Goal: Task Accomplishment & Management: Manage account settings

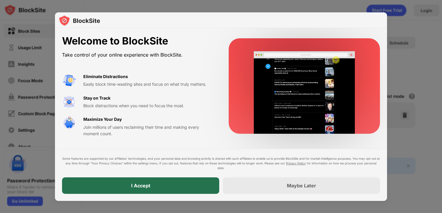
click at [147, 186] on div "I Accept" at bounding box center [140, 186] width 19 height 6
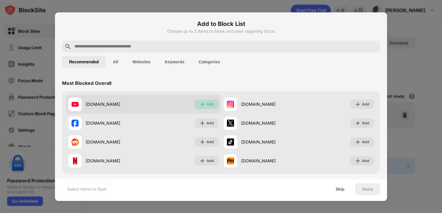
click at [209, 103] on div "Add" at bounding box center [209, 105] width 7 height 6
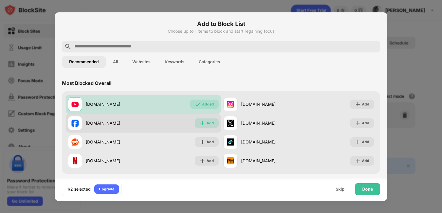
click at [205, 123] on img at bounding box center [202, 123] width 6 height 6
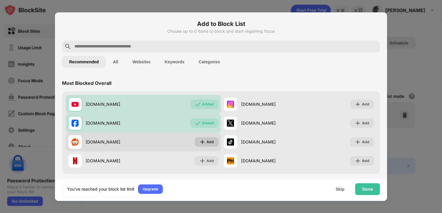
click at [207, 142] on div "Add" at bounding box center [209, 142] width 7 height 6
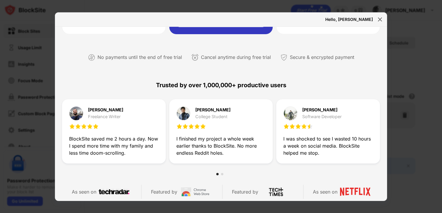
scroll to position [116, 0]
click at [379, 19] on img at bounding box center [380, 20] width 6 height 6
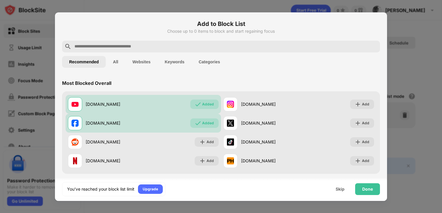
click at [117, 64] on button "All" at bounding box center [115, 62] width 19 height 12
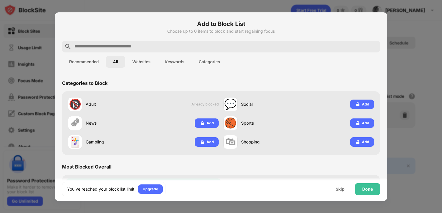
click at [140, 61] on button "Websites" at bounding box center [141, 62] width 32 height 12
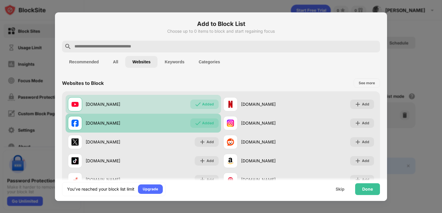
click at [197, 122] on img at bounding box center [198, 123] width 6 height 6
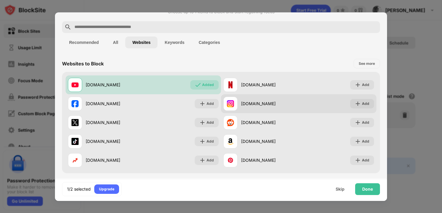
scroll to position [20, 0]
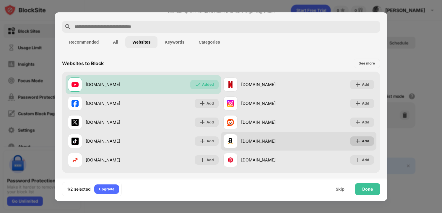
click at [361, 141] on div "Add" at bounding box center [362, 141] width 24 height 9
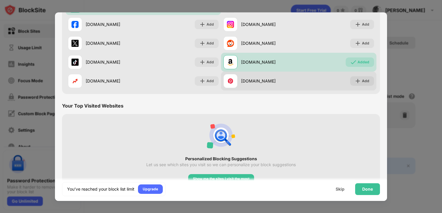
scroll to position [115, 0]
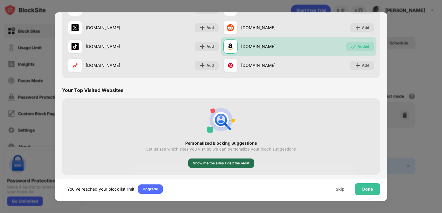
click at [227, 164] on div "Show me the sites I visit the most" at bounding box center [221, 164] width 56 height 6
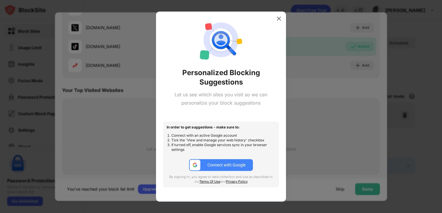
click at [225, 165] on div "Connect with Google" at bounding box center [226, 165] width 38 height 5
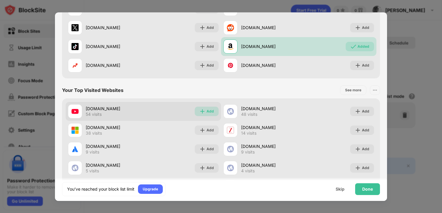
click at [208, 111] on div "Add" at bounding box center [209, 112] width 7 height 6
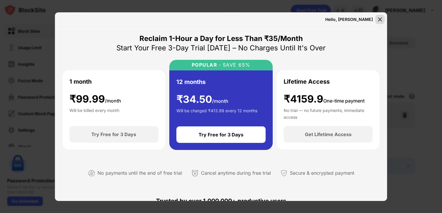
click at [379, 18] on img at bounding box center [380, 20] width 6 height 6
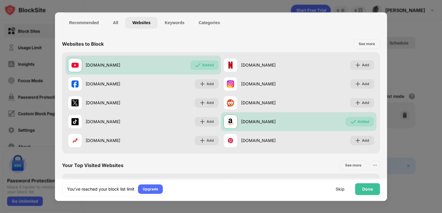
scroll to position [15, 0]
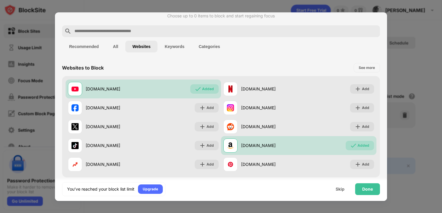
click at [172, 47] on button "Keywords" at bounding box center [174, 47] width 34 height 12
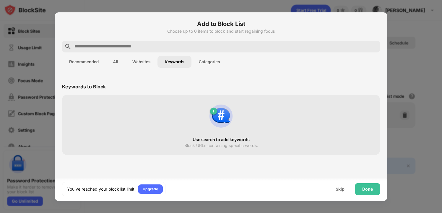
click at [204, 144] on div "Block URLs containing specific words." at bounding box center [221, 145] width 74 height 5
click at [230, 111] on img at bounding box center [221, 116] width 28 height 28
click at [218, 113] on img at bounding box center [221, 116] width 28 height 28
click at [209, 60] on button "Categories" at bounding box center [208, 62] width 35 height 12
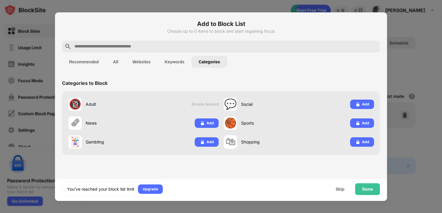
click at [178, 63] on button "Keywords" at bounding box center [174, 62] width 34 height 12
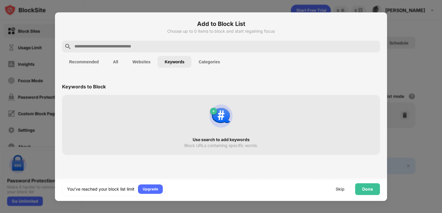
click at [116, 61] on button "All" at bounding box center [115, 62] width 19 height 12
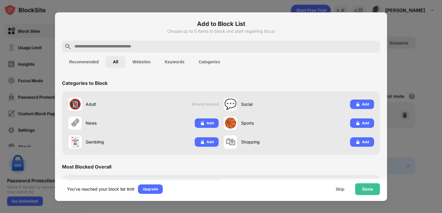
click at [87, 61] on button "Recommended" at bounding box center [84, 62] width 44 height 12
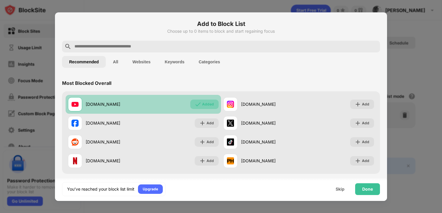
click at [200, 105] on img at bounding box center [198, 105] width 6 height 6
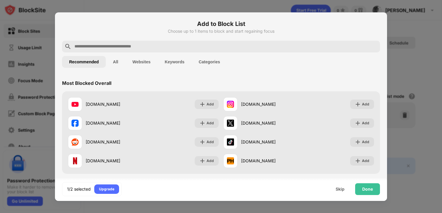
click at [173, 60] on button "Keywords" at bounding box center [174, 62] width 34 height 12
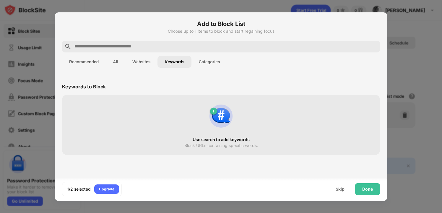
click at [221, 115] on img at bounding box center [221, 116] width 28 height 28
click at [173, 121] on div "Use search to add keywords Block URLs containing specific words." at bounding box center [221, 125] width 311 height 53
click at [176, 63] on button "Keywords" at bounding box center [174, 62] width 34 height 12
click at [197, 145] on div "Block URLs containing specific words." at bounding box center [221, 145] width 74 height 5
click at [74, 187] on div "1/2 selected" at bounding box center [79, 190] width 24 height 6
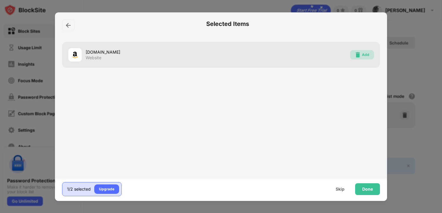
click at [364, 55] on div "Add" at bounding box center [365, 55] width 7 height 6
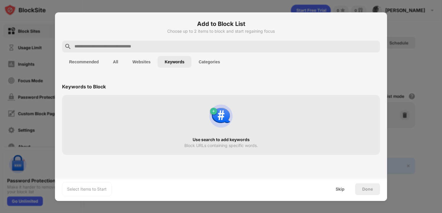
click at [113, 63] on button "All" at bounding box center [115, 62] width 19 height 12
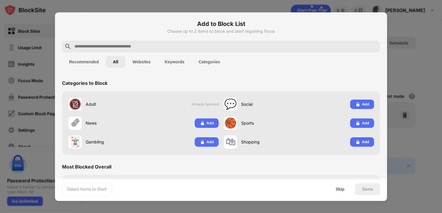
click at [141, 61] on button "Websites" at bounding box center [141, 62] width 32 height 12
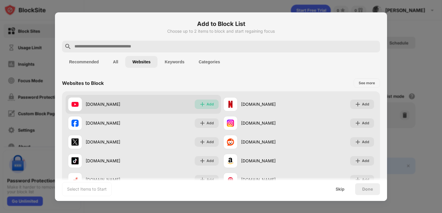
click at [209, 104] on div "Add" at bounding box center [209, 105] width 7 height 6
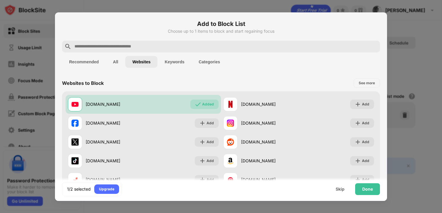
click at [208, 64] on button "Categories" at bounding box center [208, 62] width 35 height 12
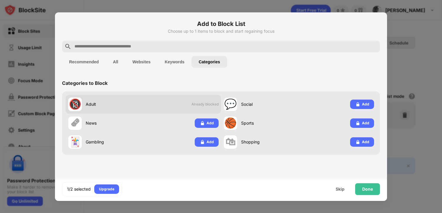
click at [202, 104] on span "Already blocked" at bounding box center [204, 104] width 27 height 4
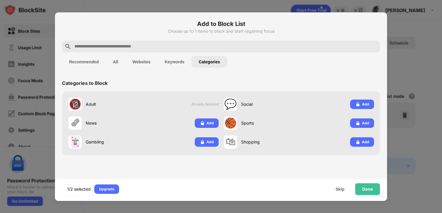
click at [141, 61] on button "Websites" at bounding box center [141, 62] width 32 height 12
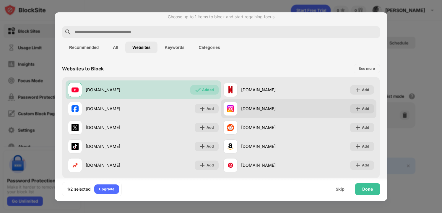
scroll to position [15, 0]
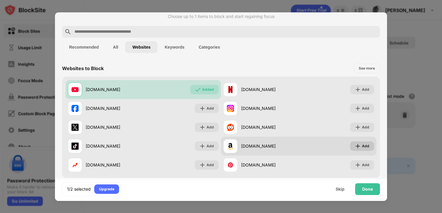
click at [365, 146] on div "Add" at bounding box center [365, 146] width 7 height 6
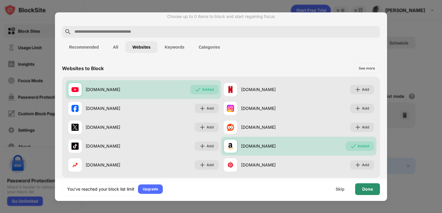
click at [370, 188] on div "Done" at bounding box center [367, 189] width 11 height 5
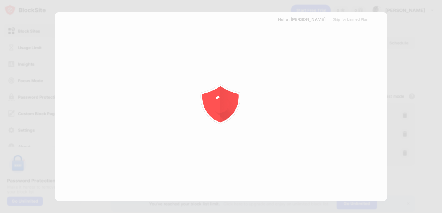
scroll to position [0, 0]
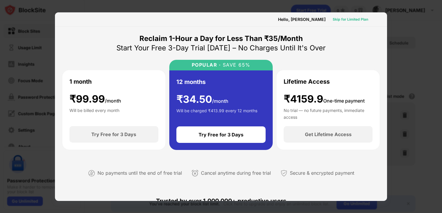
click at [354, 19] on div "Skip for Limited Plan" at bounding box center [349, 20] width 35 height 6
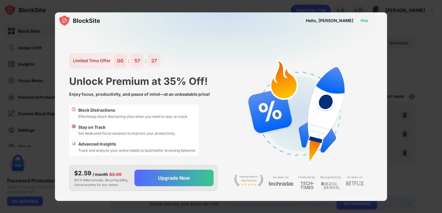
click at [365, 22] on div "Skip" at bounding box center [364, 21] width 8 height 6
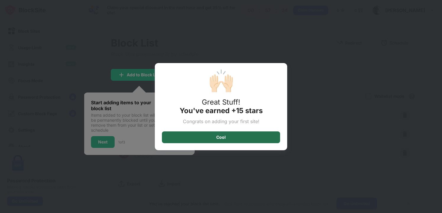
click at [217, 138] on div "Cool" at bounding box center [220, 137] width 9 height 5
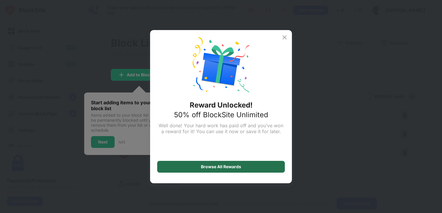
click at [217, 167] on div "Browse All Rewards" at bounding box center [221, 167] width 40 height 5
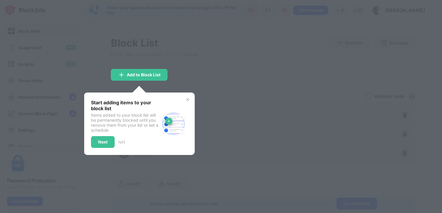
click at [195, 69] on div at bounding box center [221, 106] width 442 height 213
click at [187, 100] on img at bounding box center [187, 99] width 5 height 5
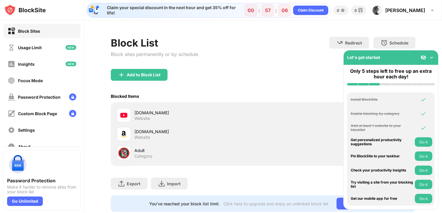
scroll to position [15, 0]
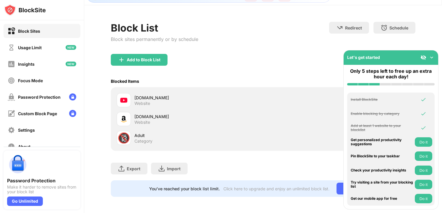
click at [432, 58] on img at bounding box center [431, 58] width 6 height 6
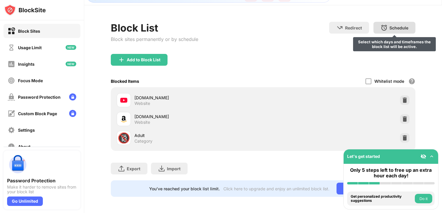
click at [393, 27] on div "Schedule" at bounding box center [398, 27] width 19 height 5
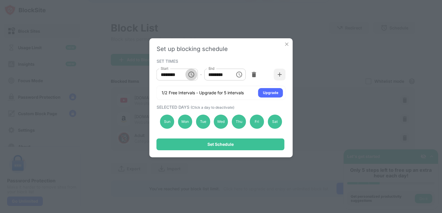
click at [191, 74] on icon "Choose time, selected time is 10:00 AM" at bounding box center [190, 74] width 7 height 7
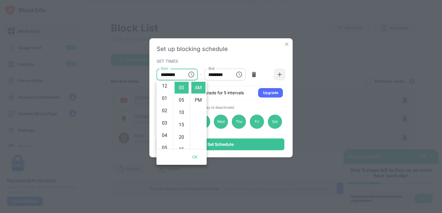
scroll to position [0, 0]
click at [164, 89] on li "12" at bounding box center [165, 88] width 14 height 12
type input "********"
click at [211, 76] on input "********" at bounding box center [217, 75] width 27 height 12
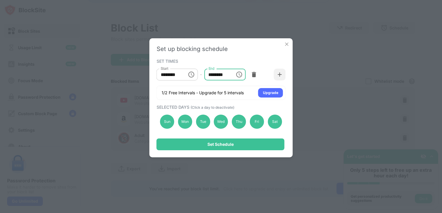
click at [210, 74] on input "********" at bounding box center [217, 75] width 27 height 12
click at [238, 74] on icon "Choose time, selected time is 1:00 PM" at bounding box center [238, 74] width 7 height 7
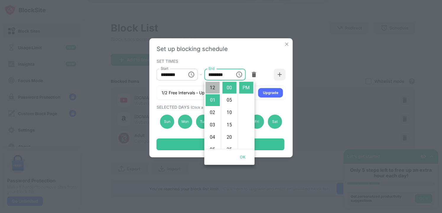
click at [210, 86] on li "12" at bounding box center [212, 88] width 14 height 12
click at [245, 90] on li "PM" at bounding box center [246, 88] width 14 height 12
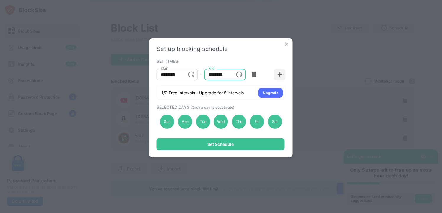
click at [223, 75] on input "********" at bounding box center [217, 75] width 27 height 12
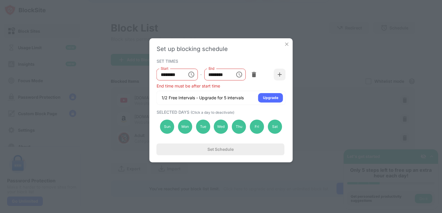
click at [234, 88] on div "End time must be after start time" at bounding box center [220, 86] width 129 height 5
click at [211, 75] on input "********" at bounding box center [217, 75] width 27 height 12
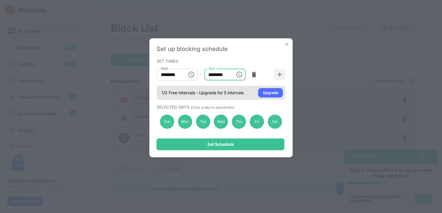
type input "********"
click at [237, 88] on div "1/2 Free Intervals - Upgrade for 5 intervals Upgrade" at bounding box center [220, 93] width 129 height 14
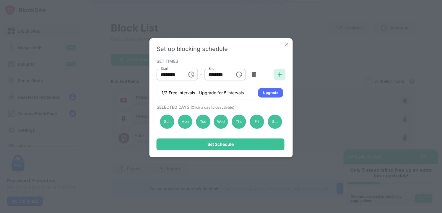
click at [280, 73] on img at bounding box center [280, 75] width 6 height 6
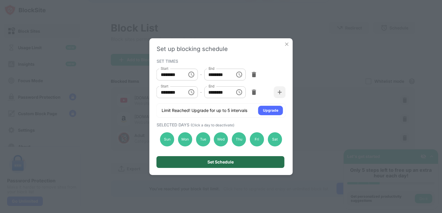
click at [225, 163] on div "Set Schedule" at bounding box center [220, 162] width 26 height 5
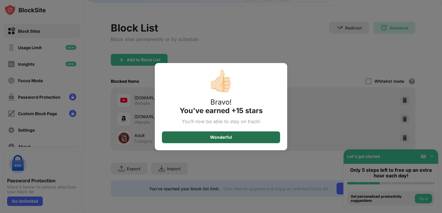
click at [215, 137] on div "Wonderful" at bounding box center [221, 137] width 22 height 5
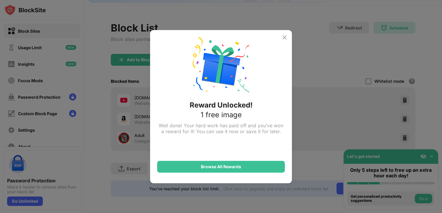
click at [285, 37] on img at bounding box center [284, 37] width 7 height 7
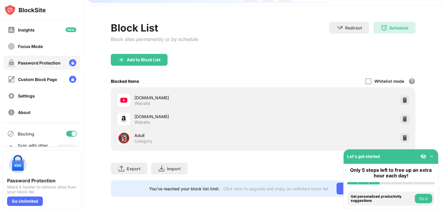
scroll to position [46, 0]
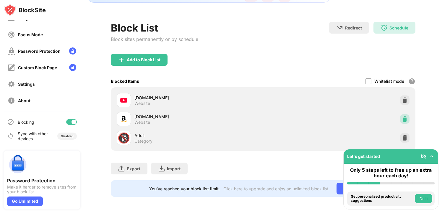
click at [404, 117] on img at bounding box center [404, 119] width 6 height 6
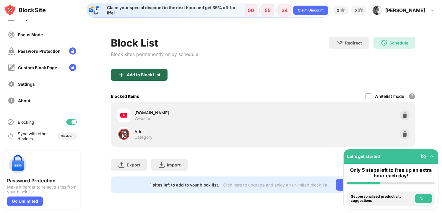
click at [132, 76] on div "Add to Block List" at bounding box center [144, 75] width 34 height 5
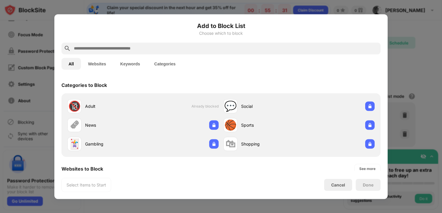
click at [95, 48] on input "text" at bounding box center [225, 48] width 305 height 7
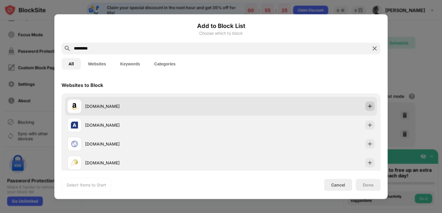
type input "*********"
click at [369, 105] on img at bounding box center [370, 106] width 6 height 6
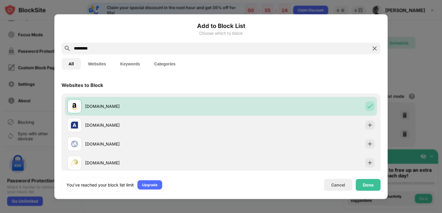
click at [372, 187] on div "Done" at bounding box center [368, 185] width 11 height 5
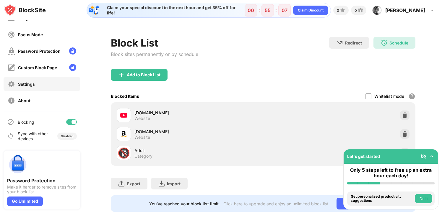
click at [24, 83] on div "Settings" at bounding box center [26, 84] width 17 height 5
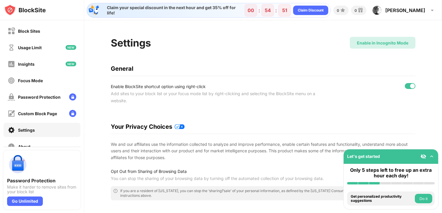
click at [372, 39] on div "Enable in Incognito Mode" at bounding box center [383, 43] width 66 height 12
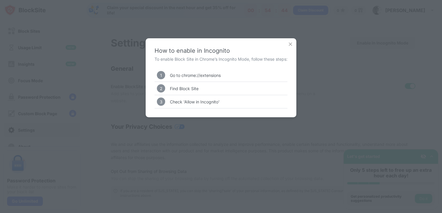
drag, startPoint x: 181, startPoint y: 75, endPoint x: 214, endPoint y: 74, distance: 32.8
click at [214, 74] on div "Go to chrome://extensions" at bounding box center [195, 75] width 51 height 5
click at [217, 75] on div "Go to chrome://extensions" at bounding box center [195, 75] width 51 height 5
